Goal: Transaction & Acquisition: Purchase product/service

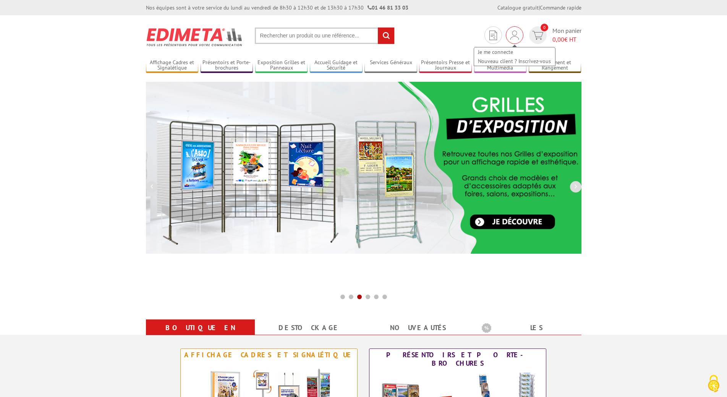
click at [518, 39] on img at bounding box center [514, 35] width 8 height 9
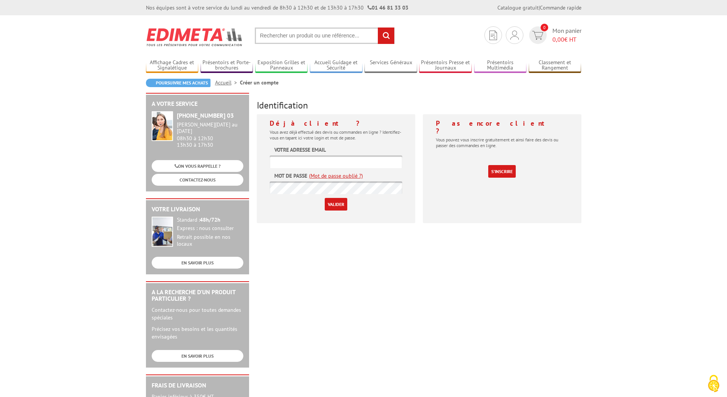
type input "appros@bkevent.fr"
click at [340, 200] on input "Valider" at bounding box center [336, 204] width 23 height 13
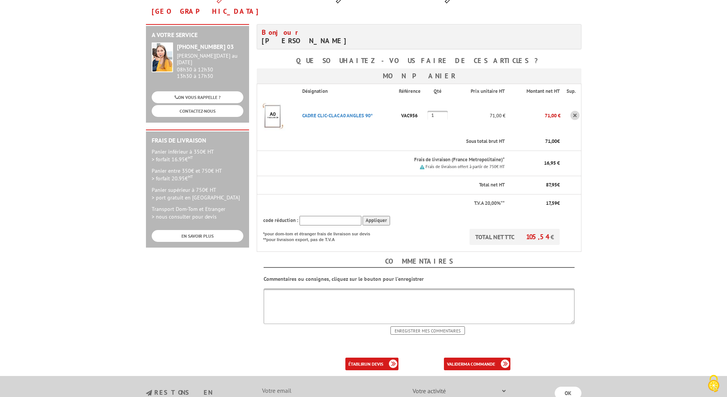
scroll to position [204, 0]
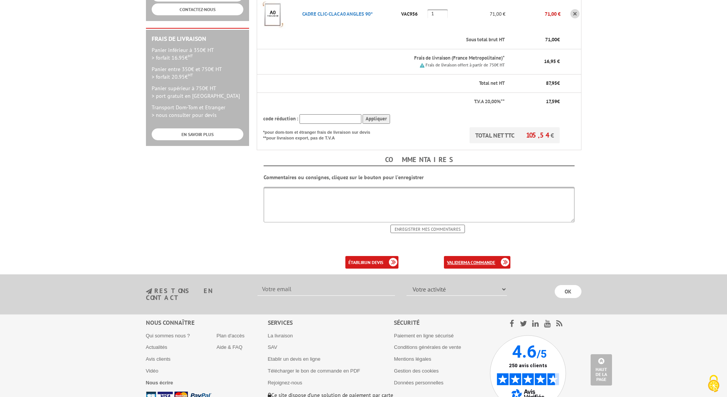
click at [488, 259] on b "ma commande" at bounding box center [479, 262] width 32 height 6
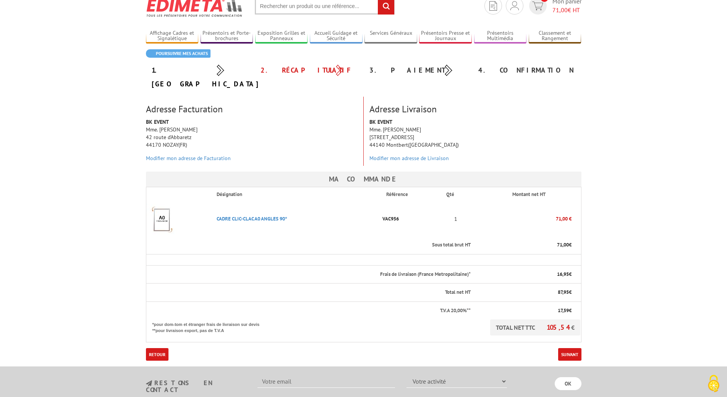
scroll to position [26, 0]
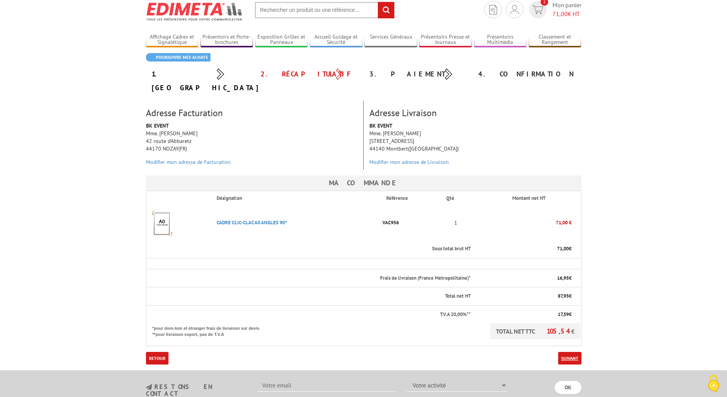
click at [562, 352] on link "Suivant" at bounding box center [569, 358] width 23 height 13
